Goal: Navigation & Orientation: Find specific page/section

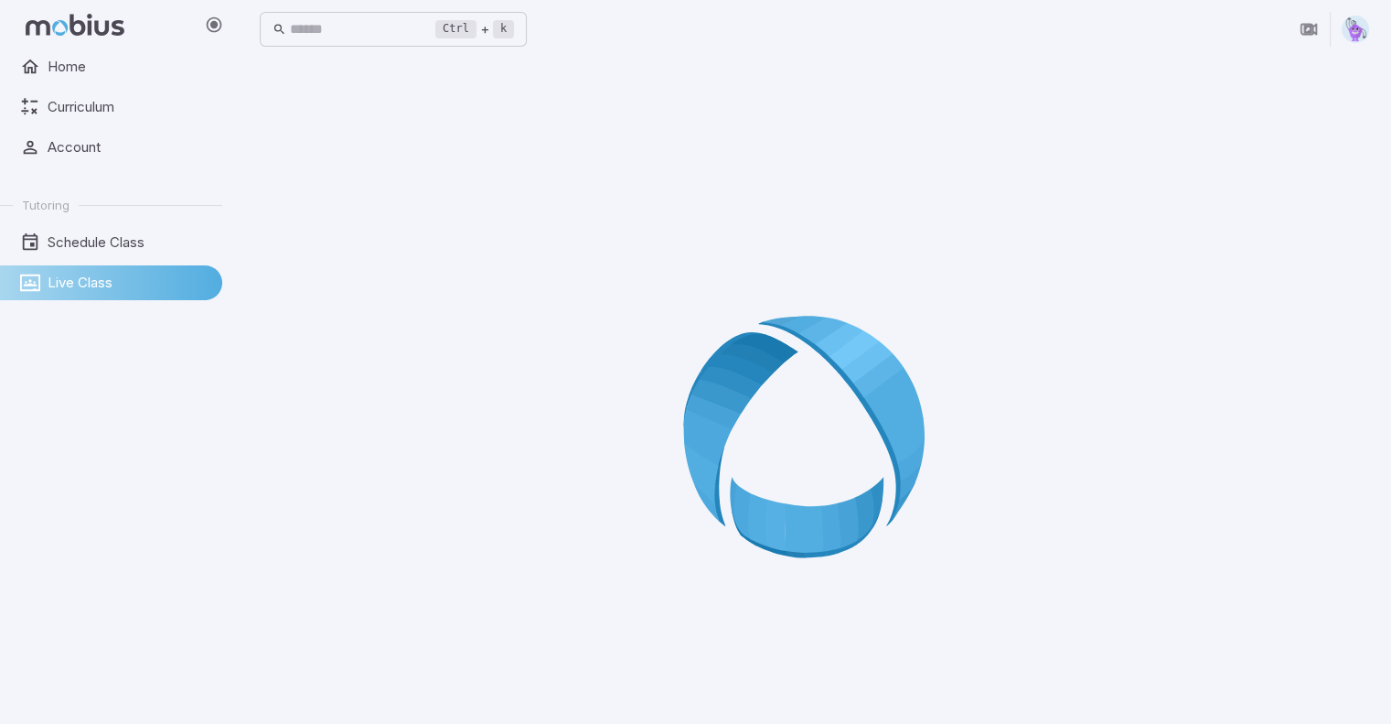
click at [104, 274] on span "Live Class" at bounding box center [129, 283] width 162 height 20
click at [754, 303] on div at bounding box center [815, 442] width 1110 height 724
click at [1196, 27] on button "button" at bounding box center [1196, 29] width 35 height 35
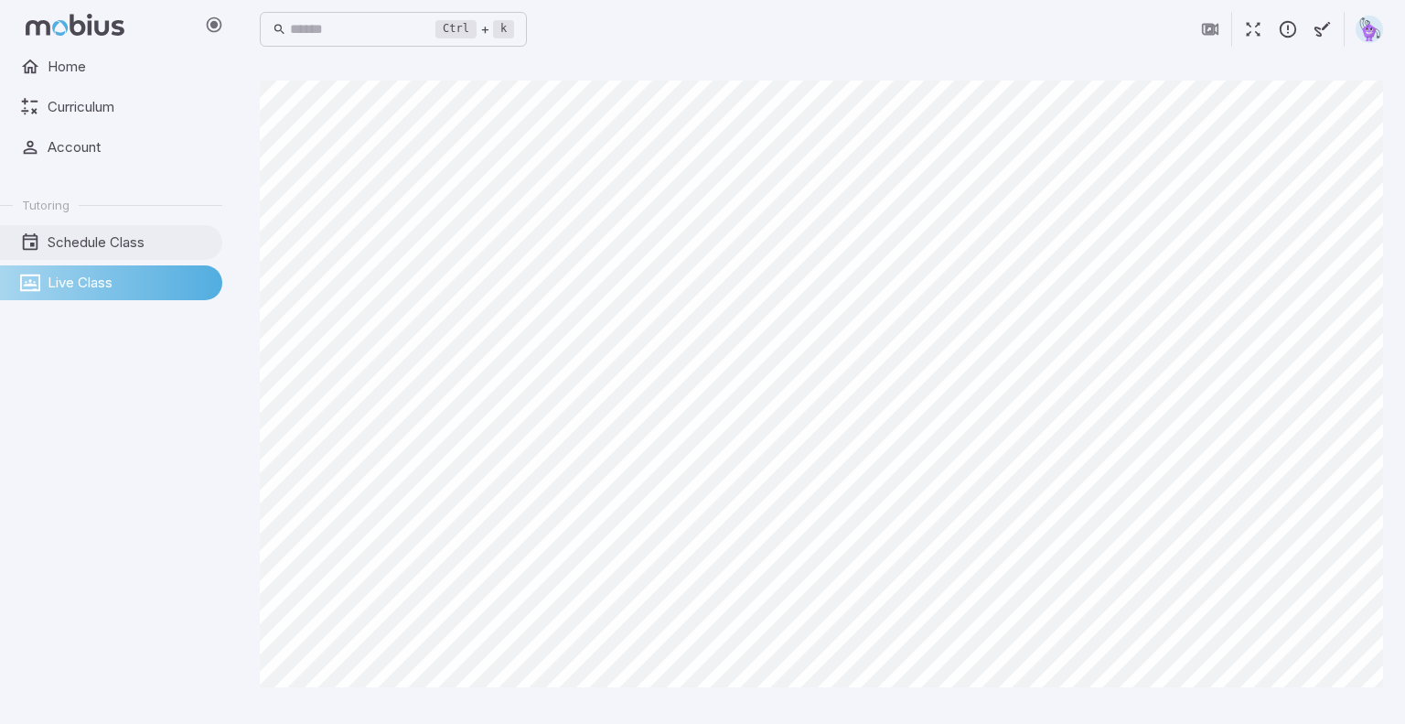
click at [38, 228] on link "Schedule Class" at bounding box center [111, 242] width 222 height 35
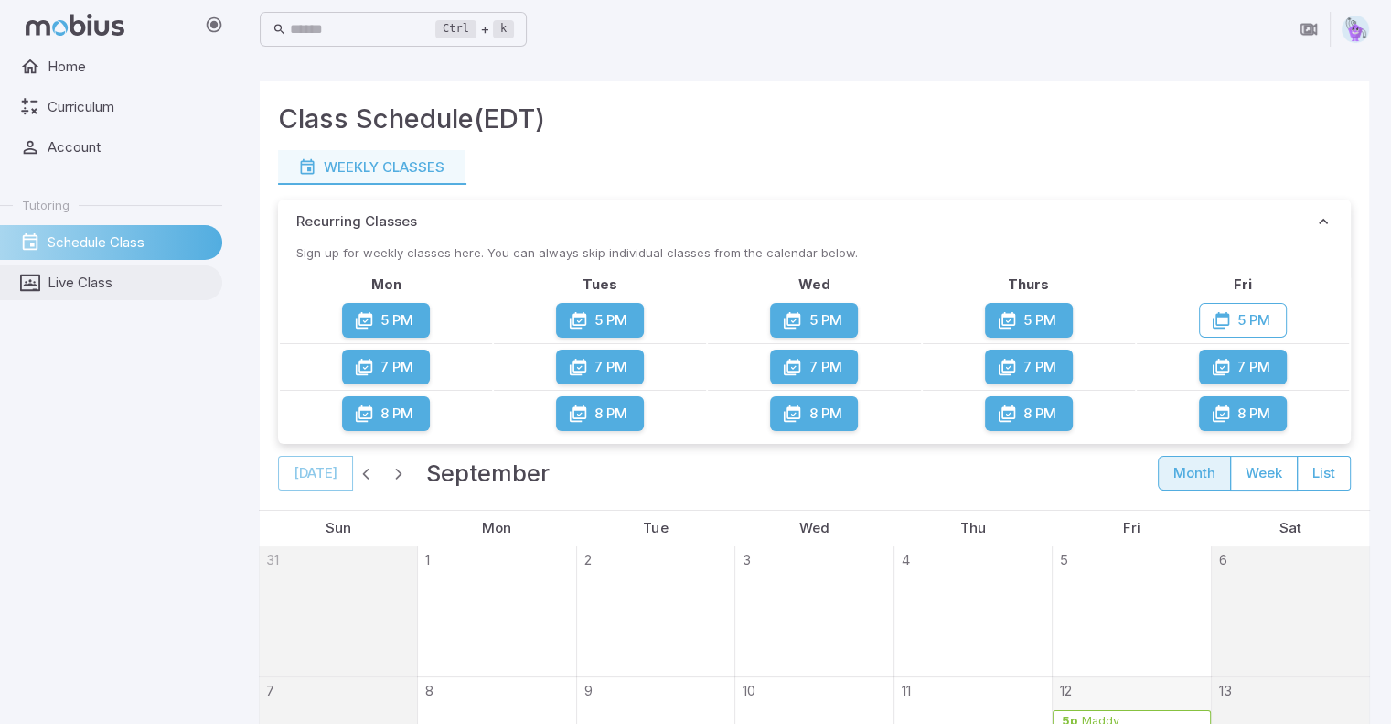
drag, startPoint x: 125, startPoint y: 312, endPoint x: 120, endPoint y: 295, distance: 18.2
click at [120, 295] on div "Home Curriculum Account Tutoring Schedule Class Live Class" at bounding box center [118, 386] width 237 height 674
click at [117, 271] on link "Live Class" at bounding box center [111, 282] width 222 height 35
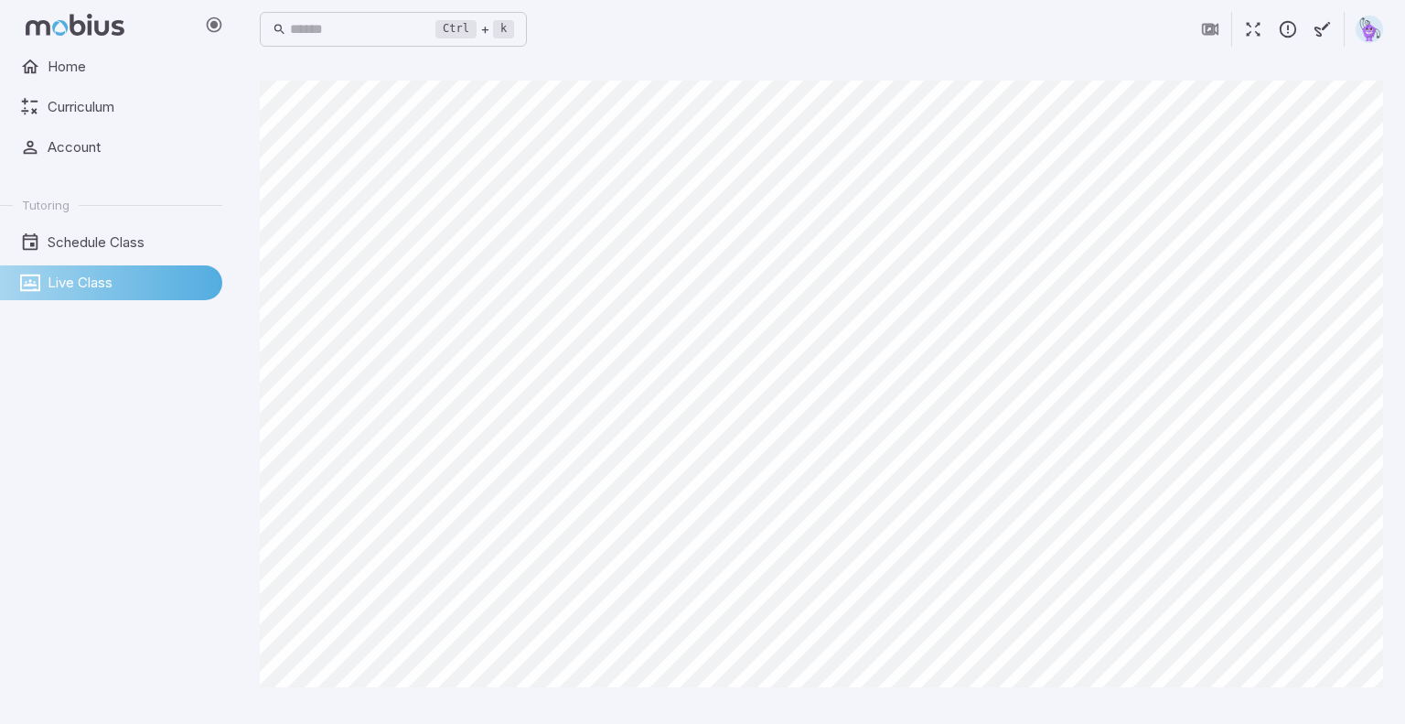
click at [481, 693] on div "Canvas actions 100 % Exit zen mode" at bounding box center [821, 390] width 1123 height 621
click at [155, 279] on span "Live Class" at bounding box center [129, 283] width 162 height 20
click at [77, 240] on span "Schedule Class" at bounding box center [129, 242] width 162 height 20
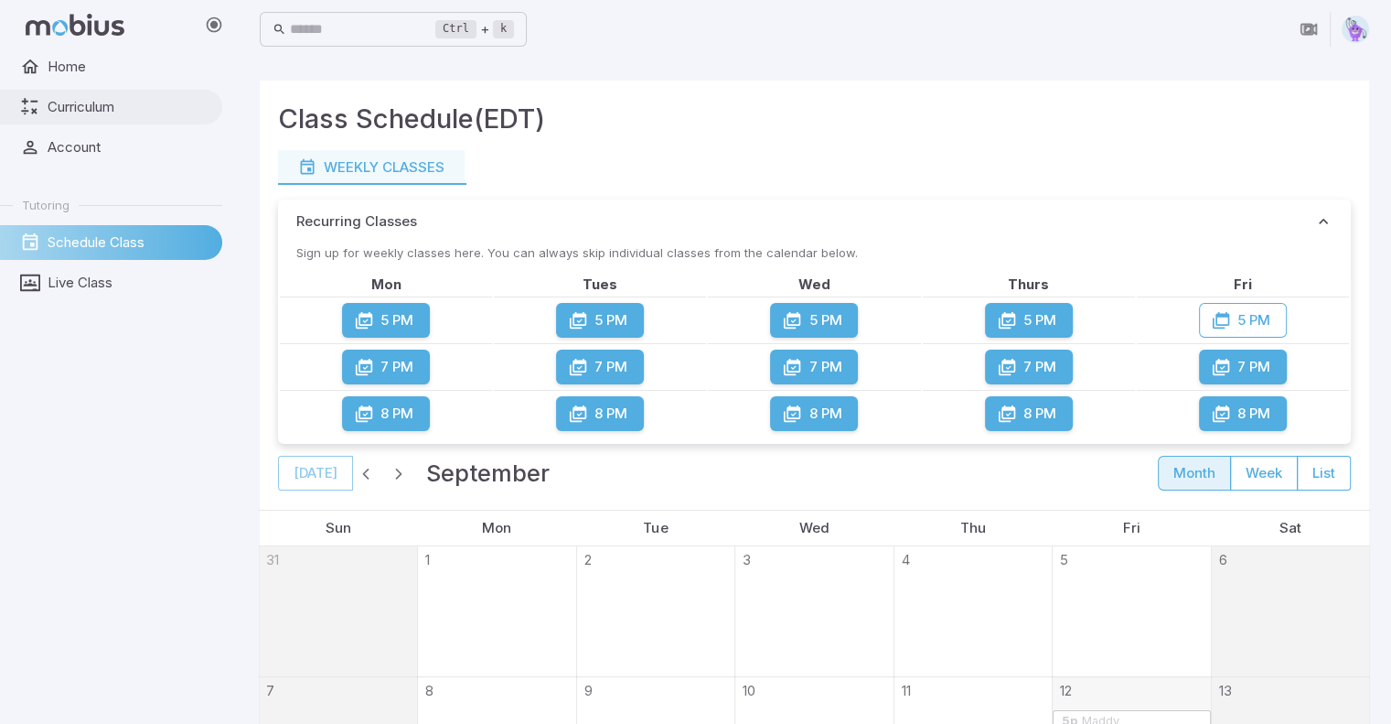
click at [88, 110] on span "Curriculum" at bounding box center [129, 107] width 162 height 20
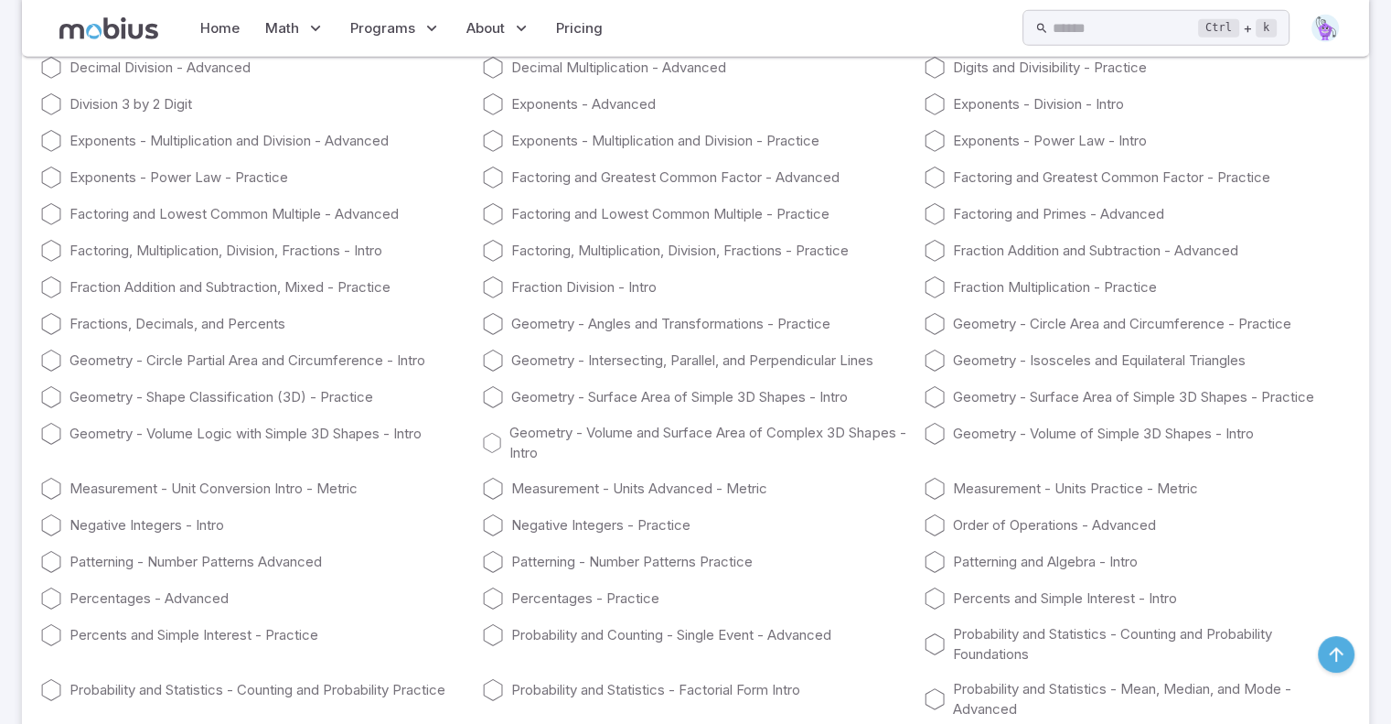
scroll to position [6029, 0]
click at [45, 188] on icon at bounding box center [51, 177] width 22 height 22
